Goal: Navigation & Orientation: Find specific page/section

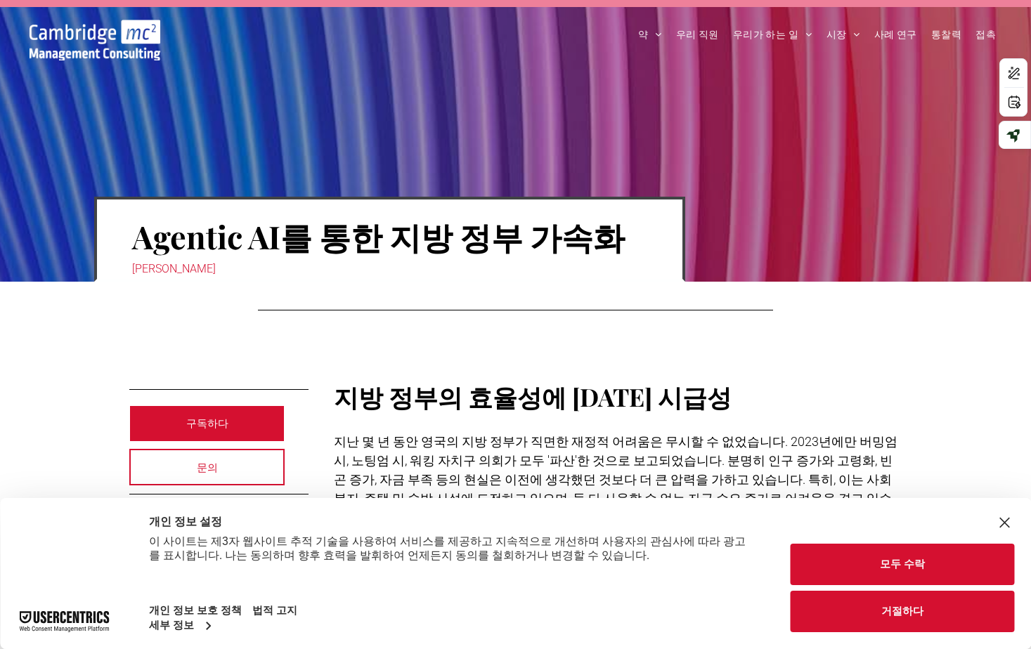
click at [924, 576] on button "모두 수락" at bounding box center [902, 564] width 224 height 41
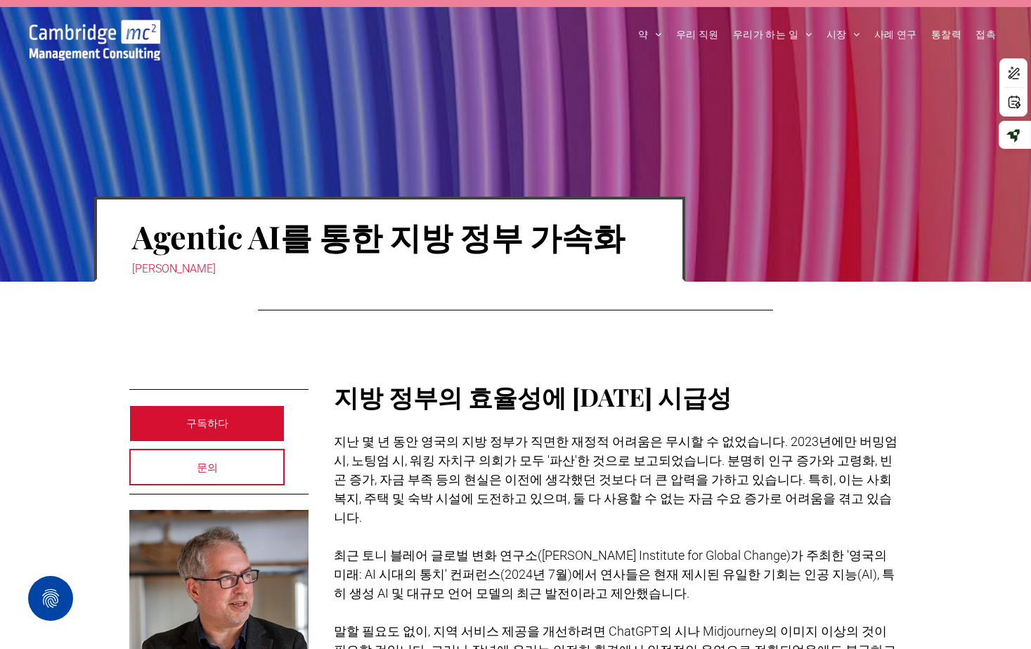
click at [872, 382] on h2 "지방 정부의 효율성에 대한 시급성" at bounding box center [618, 396] width 569 height 33
click at [595, 415] on p at bounding box center [618, 422] width 569 height 19
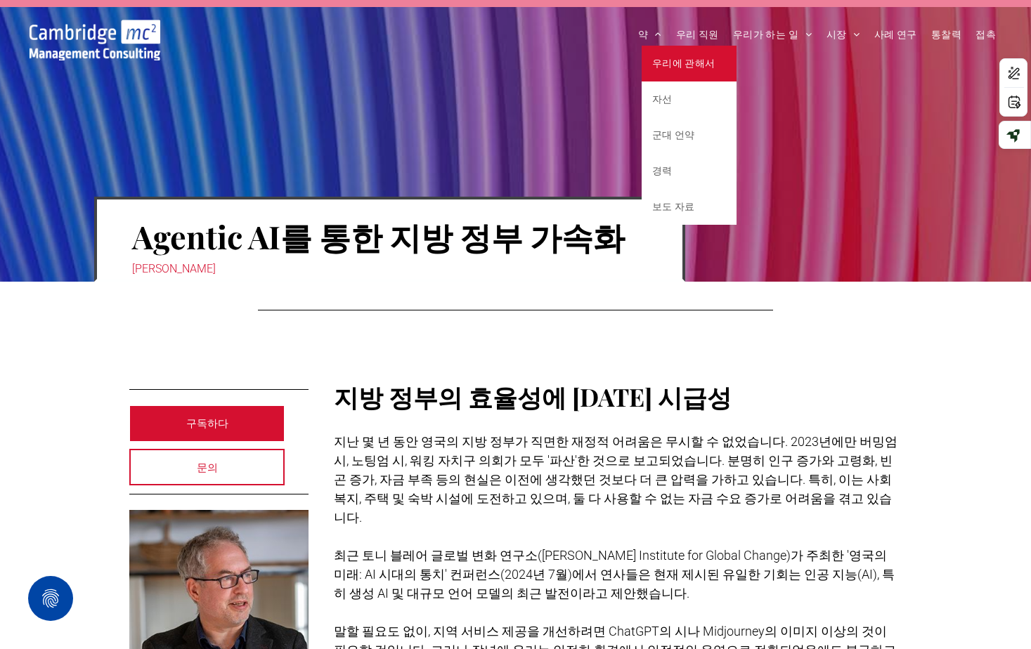
click at [673, 60] on font "우리에 관해서" at bounding box center [683, 63] width 63 height 11
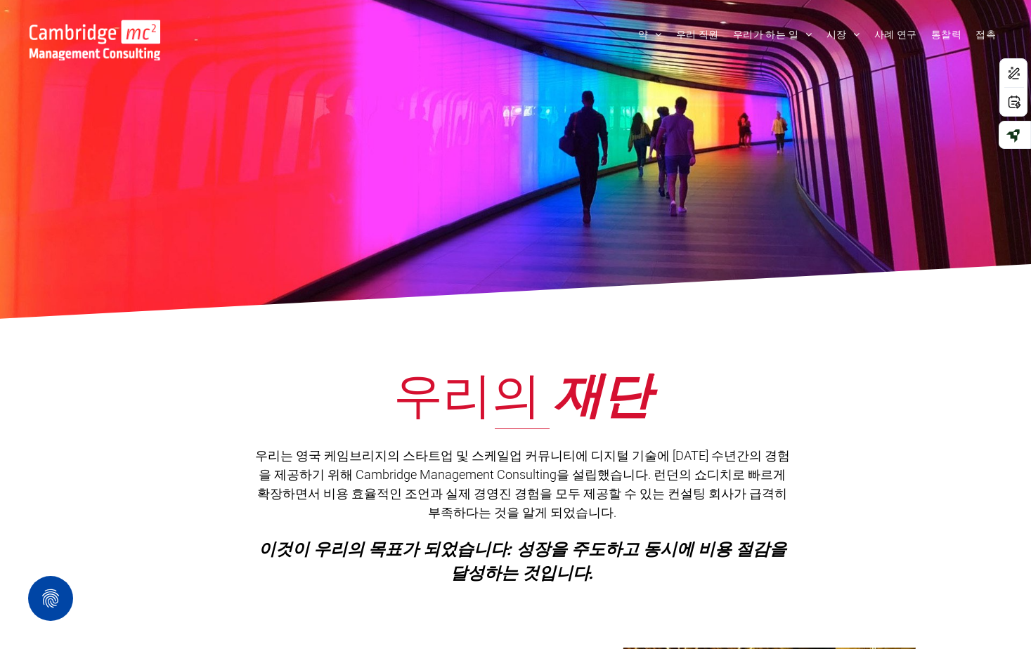
click at [622, 391] on span "재단" at bounding box center [602, 392] width 98 height 66
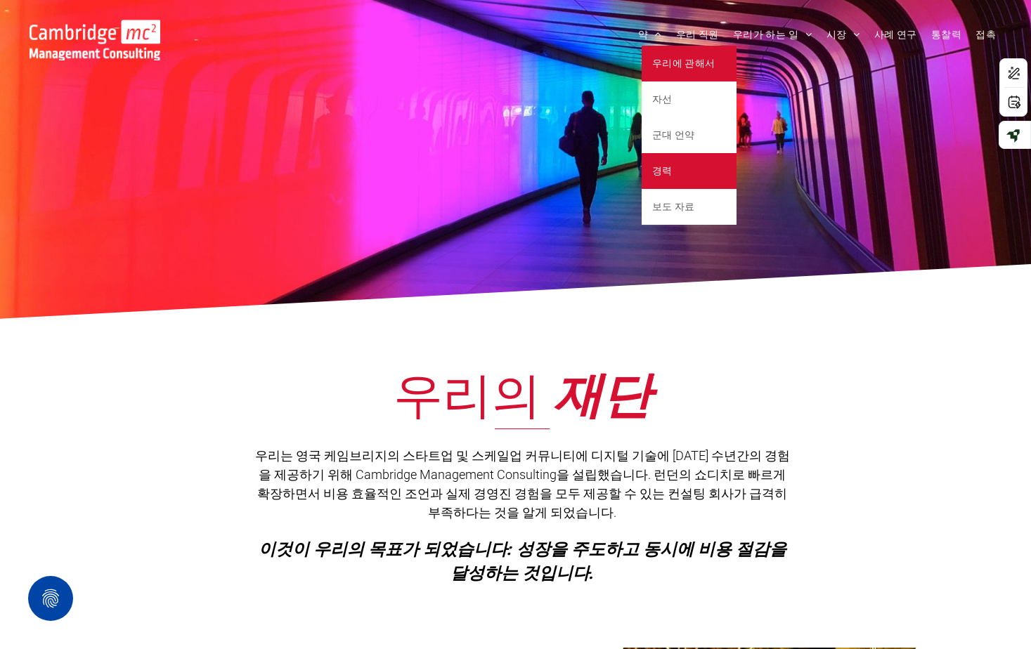
click at [689, 164] on link "경력" at bounding box center [689, 171] width 95 height 36
